Goal: Information Seeking & Learning: Learn about a topic

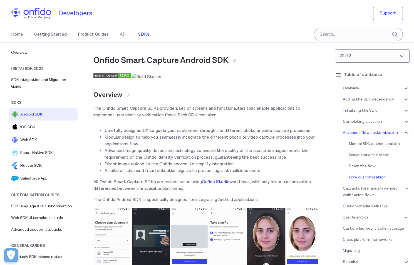
scroll to position [8668, 0]
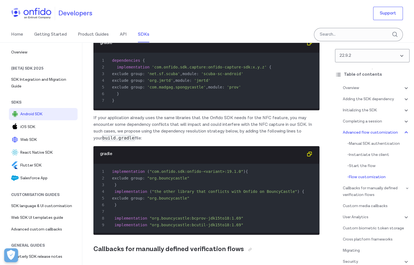
click at [231, 37] on div "Home Getting Started Product Guides API SDKs" at bounding box center [207, 35] width 414 height 16
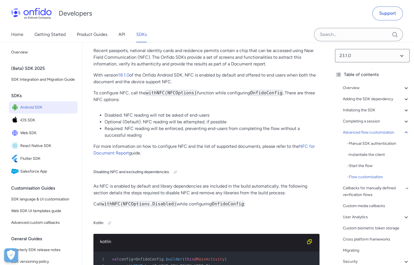
scroll to position [8388, 0]
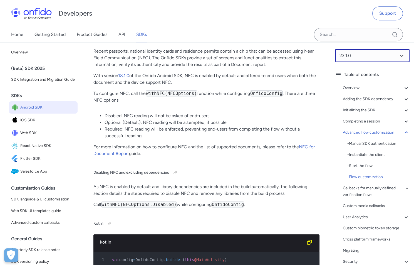
click at [359, 60] on select at bounding box center [372, 55] width 75 height 13
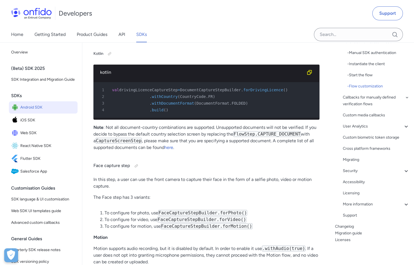
scroll to position [0, 0]
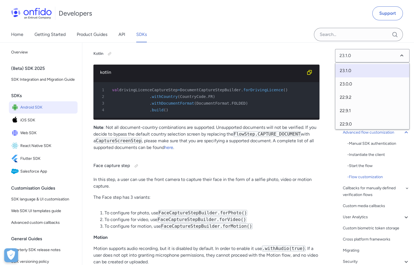
click at [292, 29] on div "Home Getting Started Product Guides API SDKs" at bounding box center [207, 35] width 414 height 16
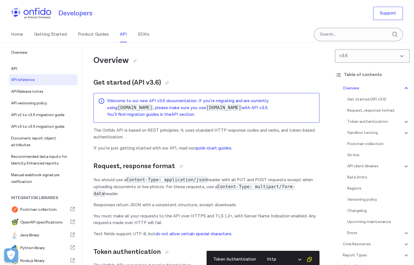
click at [239, 33] on div "Home Getting Started Product Guides API SDKs" at bounding box center [207, 35] width 414 height 16
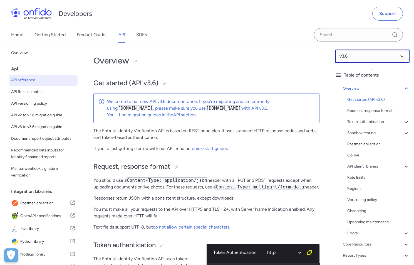
click at [371, 56] on select at bounding box center [372, 55] width 75 height 13
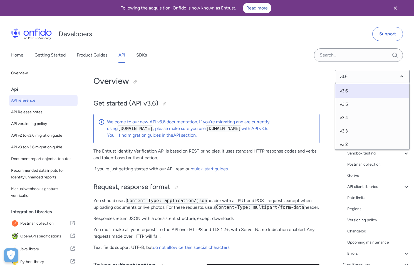
click at [290, 51] on div "Home Getting Started Product Guides API SDKs" at bounding box center [207, 55] width 414 height 16
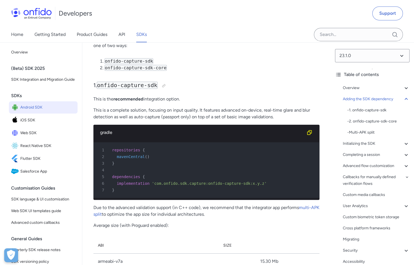
scroll to position [540, 0]
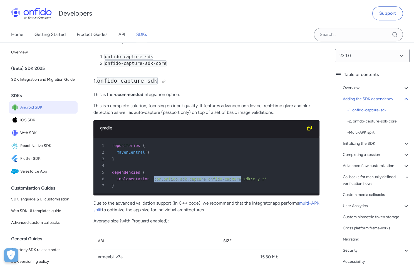
drag, startPoint x: 155, startPoint y: 178, endPoint x: 241, endPoint y: 177, distance: 86.8
click at [241, 177] on span "'com.onfido.sdk.capture:onfido-capture-sdk:x.y.z'" at bounding box center [209, 179] width 115 height 4
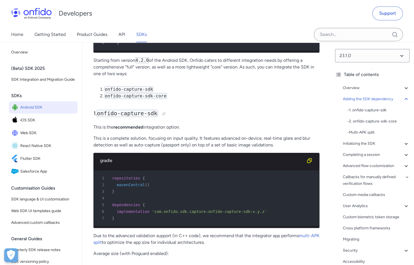
scroll to position [505, 0]
